Goal: Navigation & Orientation: Find specific page/section

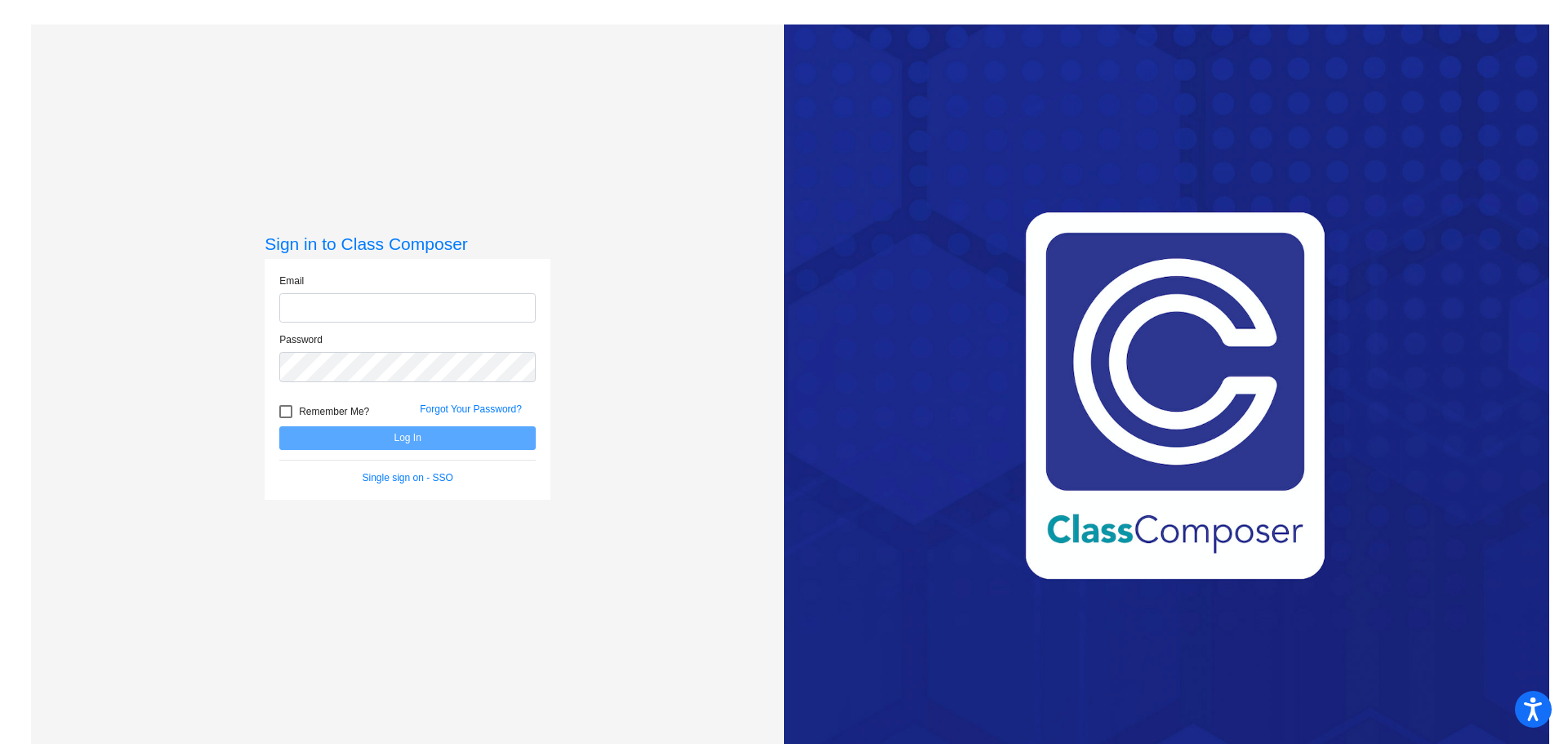
click at [401, 309] on input "email" at bounding box center [407, 309] width 257 height 30
type input "[EMAIL_ADDRESS][DOMAIN_NAME]"
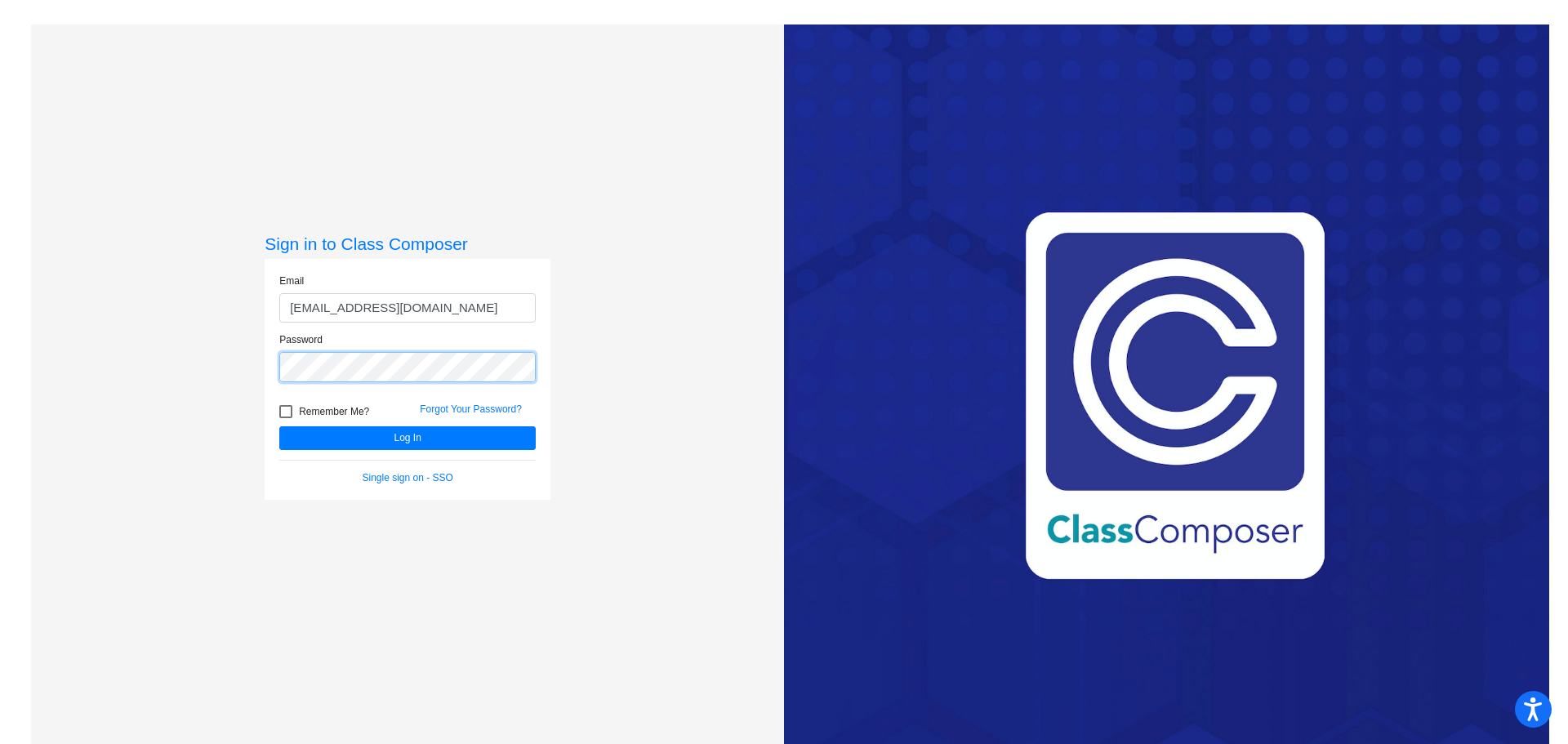
click at [279, 427] on button "Log In" at bounding box center [407, 438] width 257 height 23
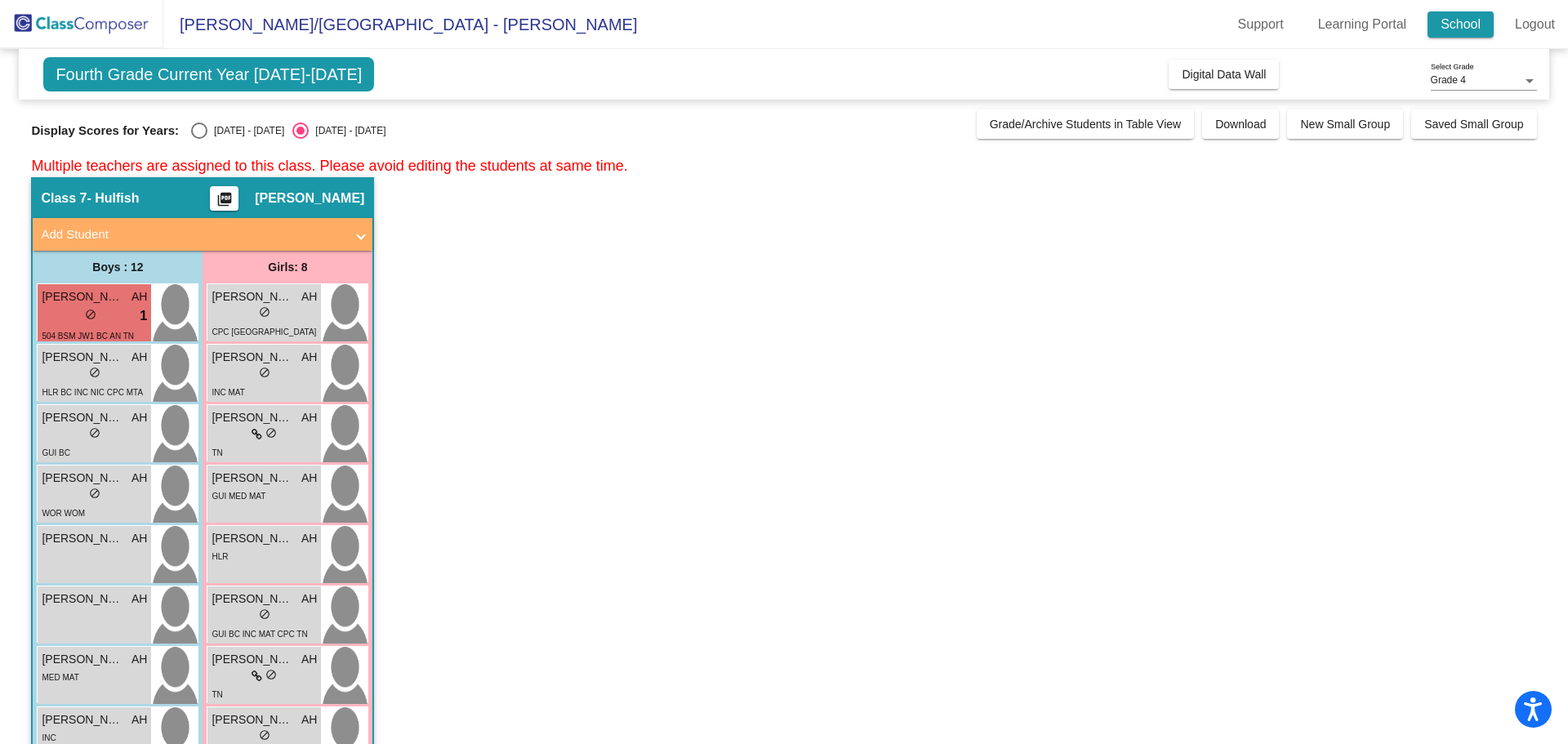
click at [1460, 26] on link "School" at bounding box center [1461, 24] width 66 height 26
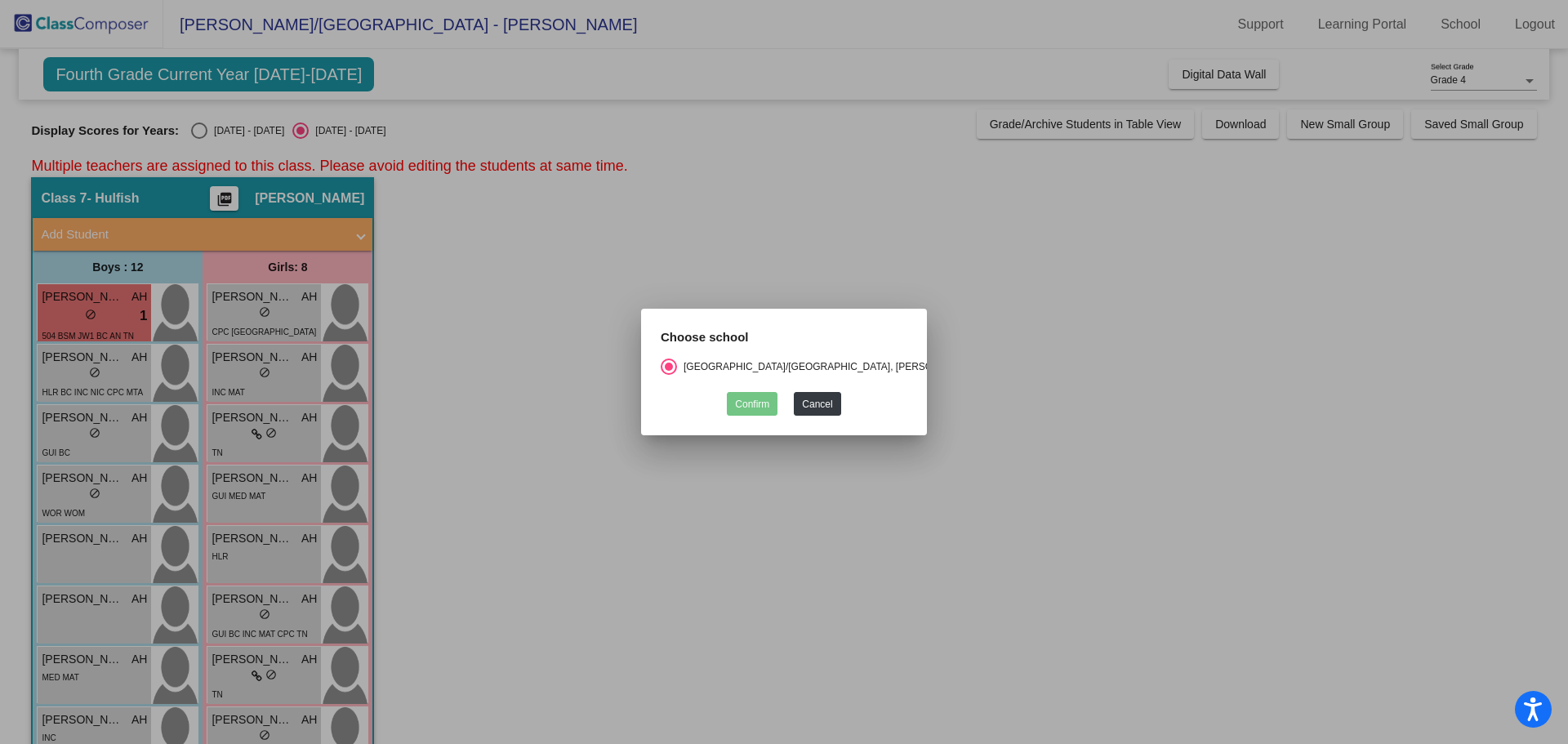
click at [767, 441] on div at bounding box center [784, 372] width 1568 height 744
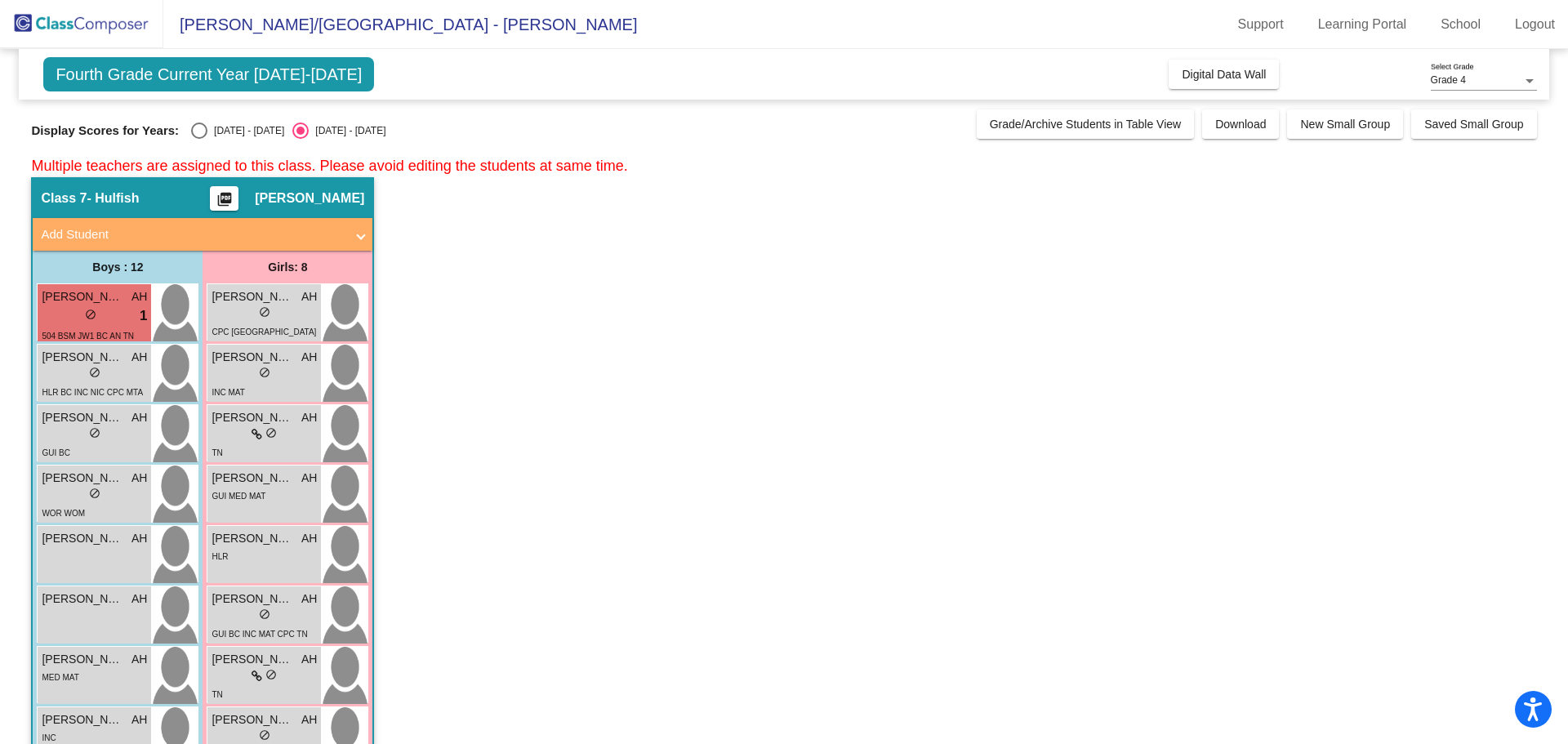
click at [767, 435] on app-classroom "Class 7 - Hulfish picture_as_pdf [PERSON_NAME] Add Student First Name Last Name…" at bounding box center [784, 605] width 1505 height 858
click at [1461, 25] on link "School" at bounding box center [1461, 24] width 66 height 26
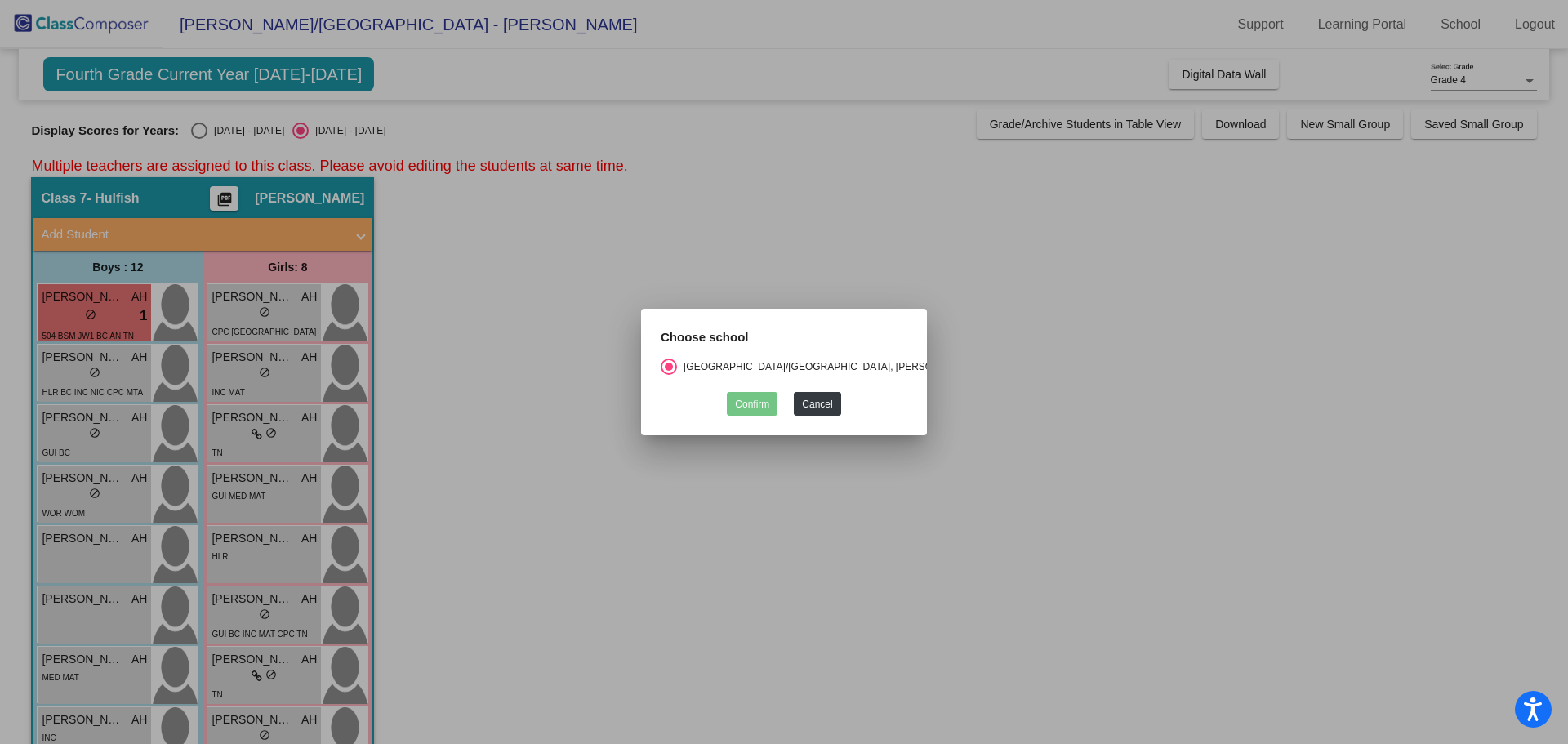
click at [1132, 258] on div at bounding box center [784, 372] width 1568 height 744
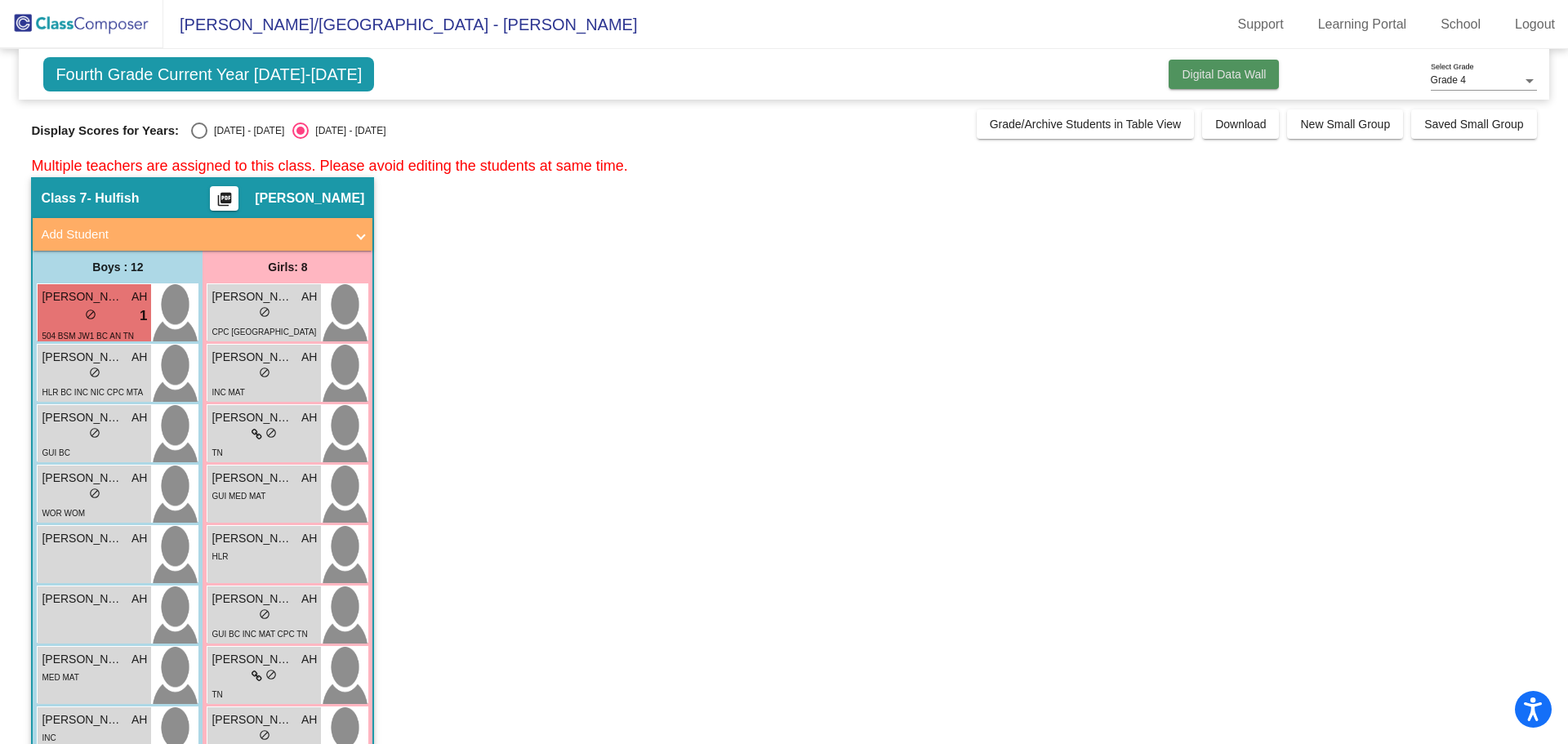
click at [1210, 72] on span "Digital Data Wall" at bounding box center [1224, 74] width 84 height 13
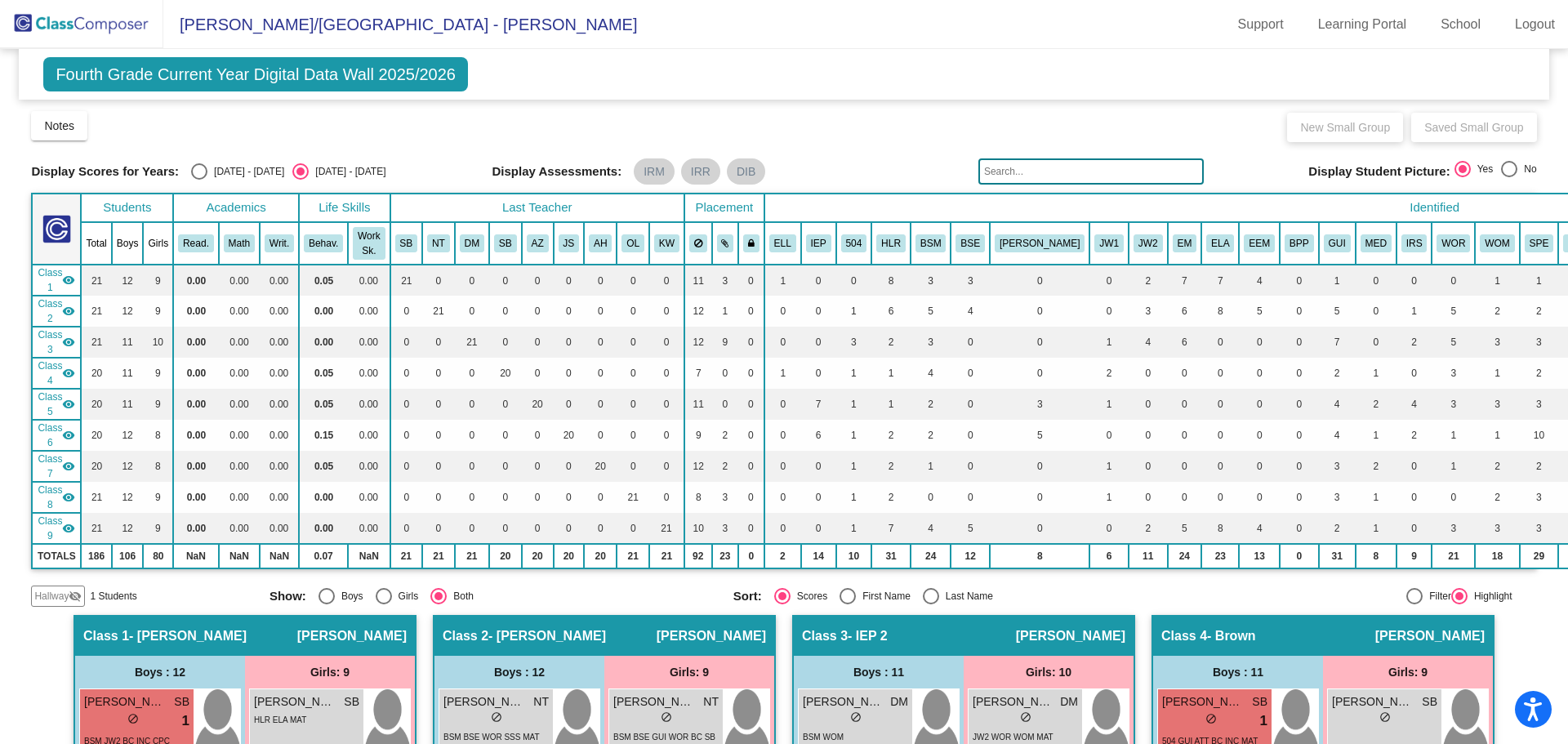
click at [104, 30] on img at bounding box center [81, 24] width 164 height 48
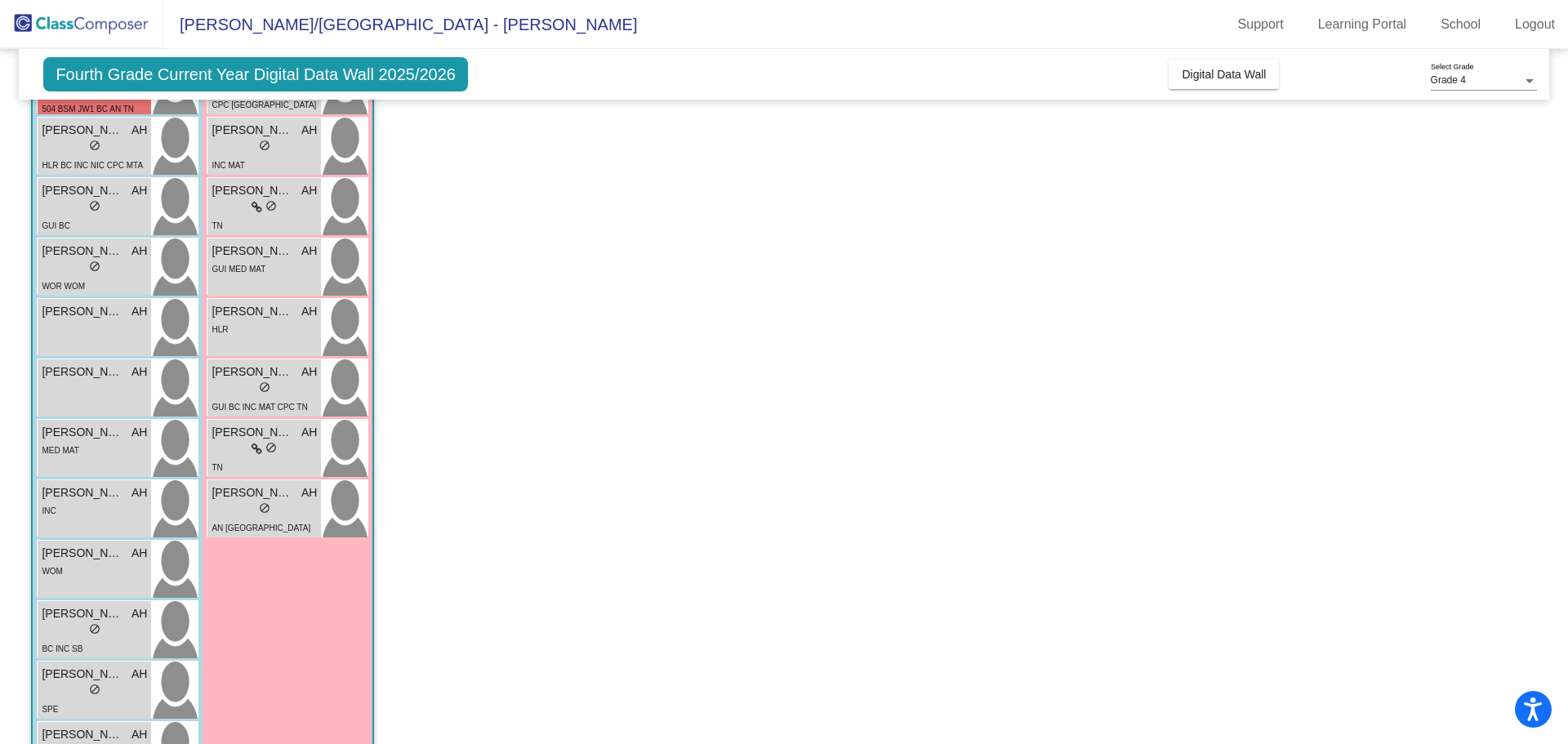
scroll to position [190, 0]
